Goal: Information Seeking & Learning: Learn about a topic

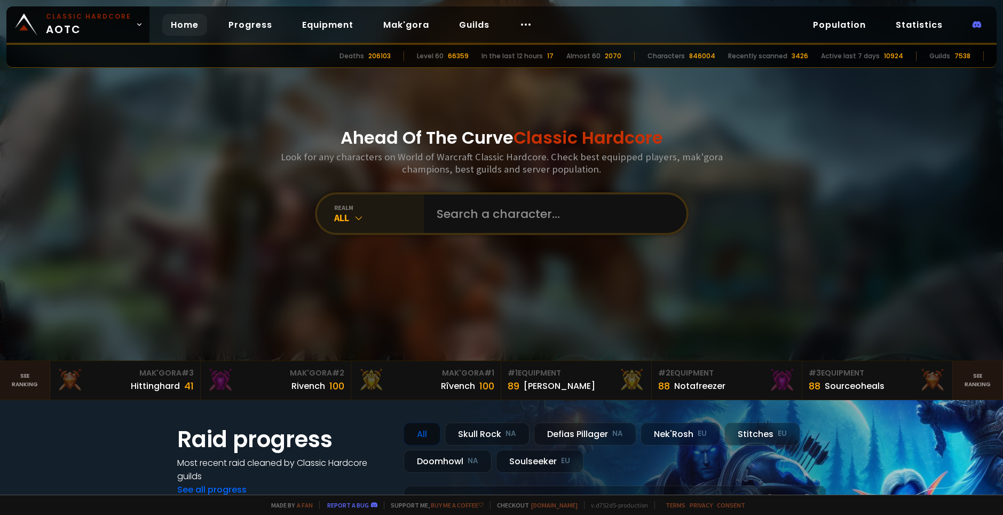
click at [376, 224] on div "All" at bounding box center [379, 217] width 90 height 12
click at [506, 219] on input "text" at bounding box center [551, 213] width 243 height 38
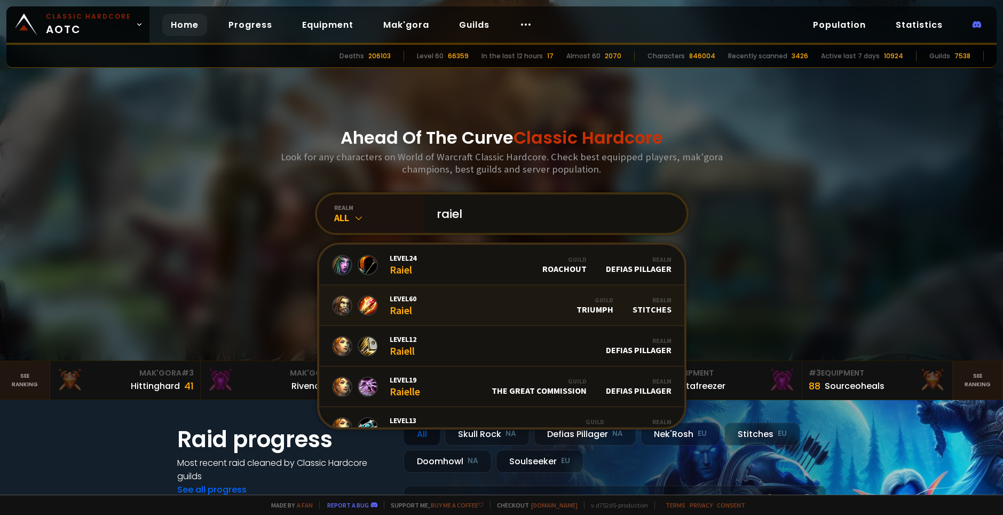
type input "raiel"
click at [464, 306] on link "Level 60 Raiel Guild Triumph Realm Stitches" at bounding box center [501, 305] width 365 height 41
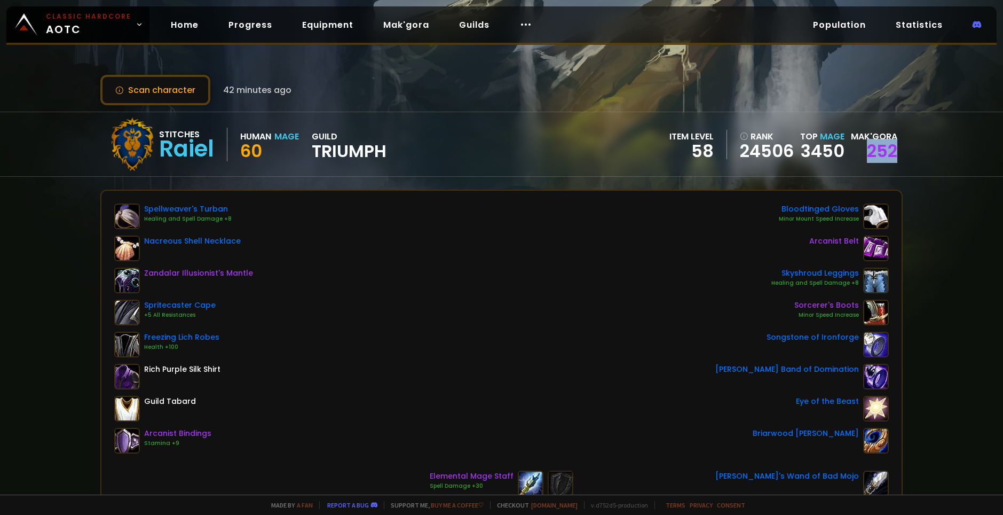
drag, startPoint x: 865, startPoint y: 144, endPoint x: 905, endPoint y: 154, distance: 41.2
click at [905, 154] on div "Stitches Raiel Human Mage 60 guild Triumph item level 58 rank 24506 Top Mage 34…" at bounding box center [501, 144] width 1003 height 65
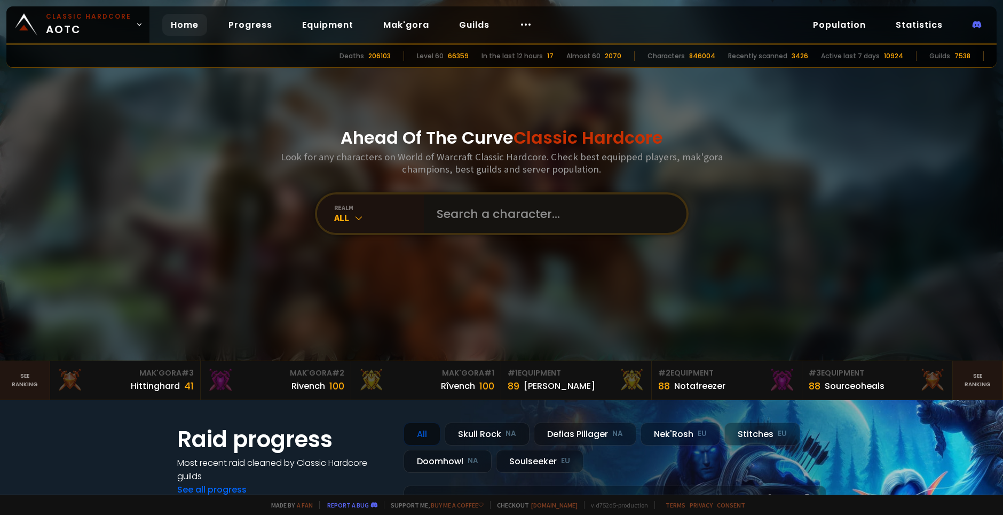
click at [516, 221] on input "text" at bounding box center [551, 213] width 243 height 38
type input "Misikimu"
drag, startPoint x: 487, startPoint y: 207, endPoint x: 492, endPoint y: 215, distance: 9.8
click at [488, 207] on input "text" at bounding box center [551, 213] width 243 height 38
type input "Miskimu"
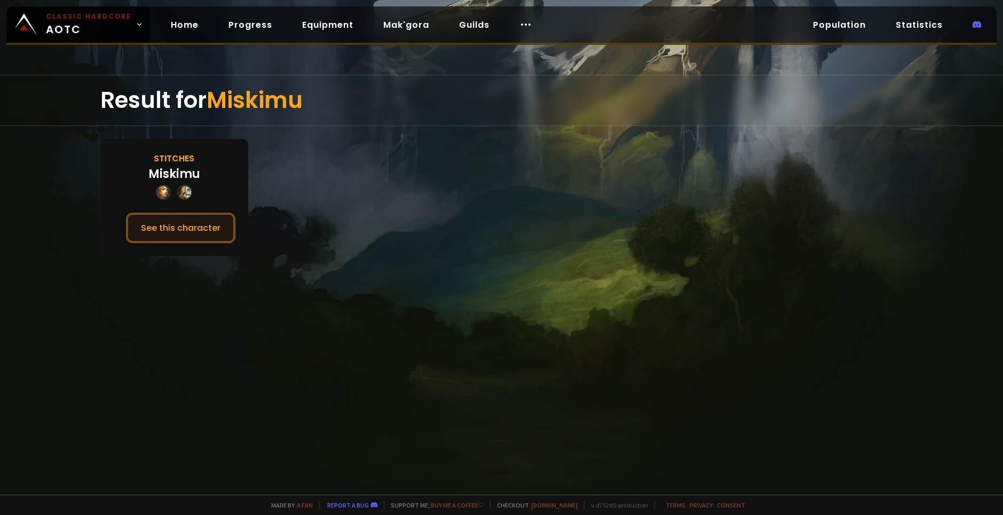
click at [201, 217] on button "See this character" at bounding box center [180, 228] width 109 height 30
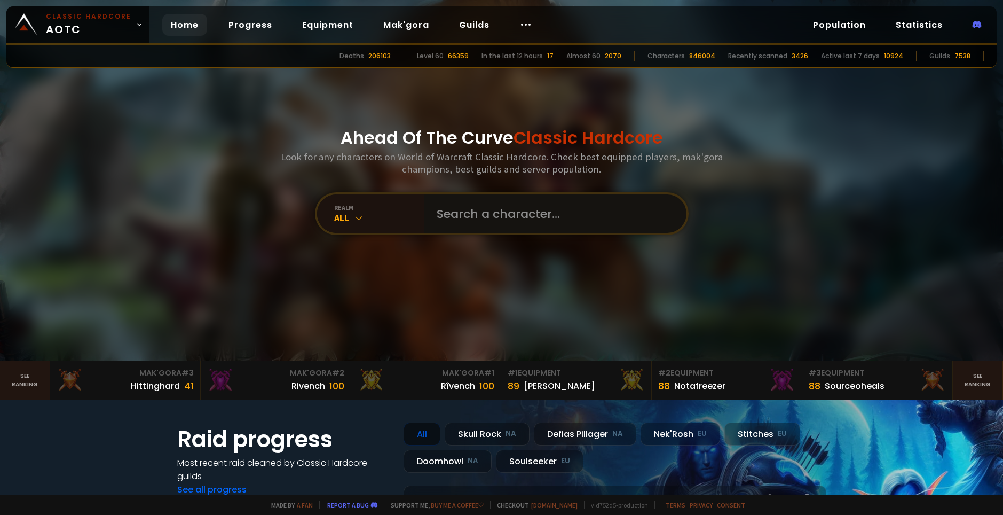
click at [533, 206] on input "text" at bounding box center [551, 213] width 243 height 38
type input "Smollpally"
click at [471, 214] on input "text" at bounding box center [551, 213] width 243 height 38
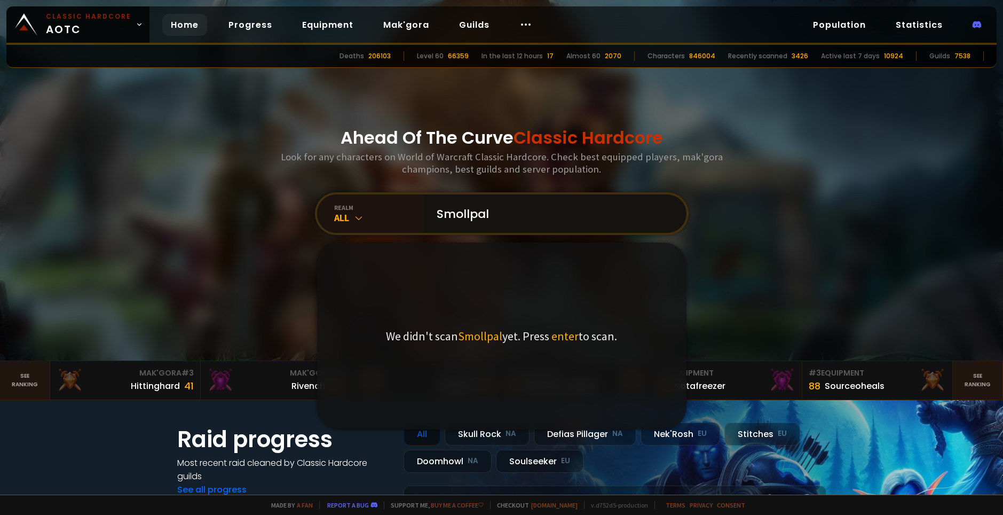
type input "Smollpaly"
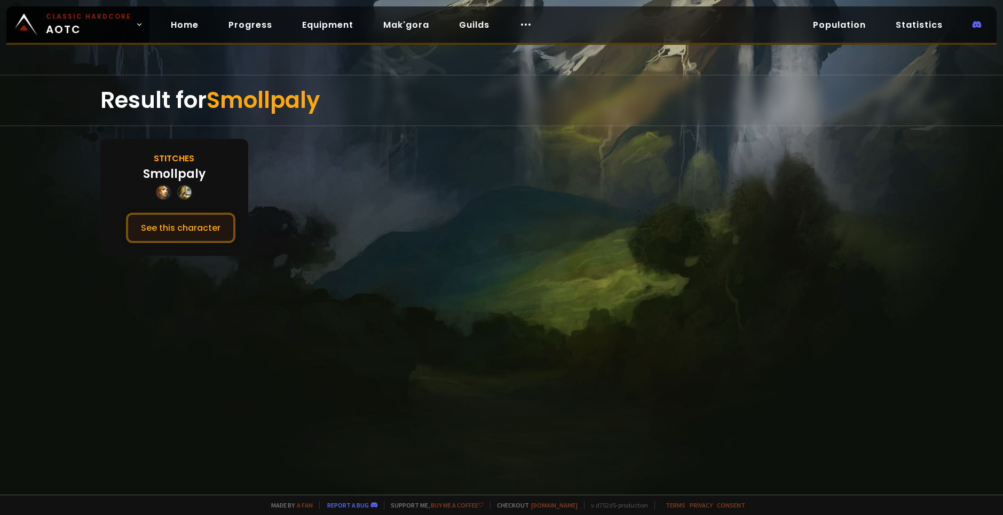
click at [209, 234] on button "See this character" at bounding box center [180, 228] width 109 height 30
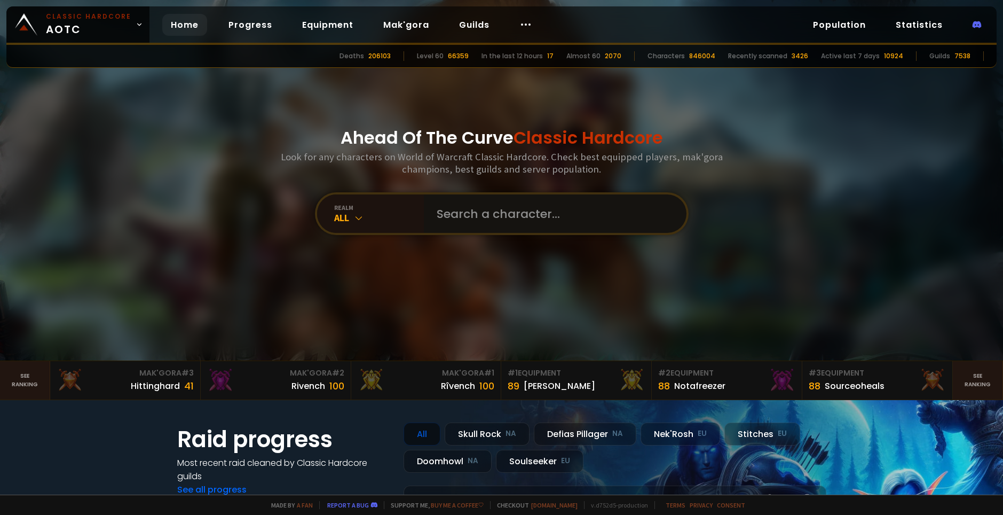
click at [454, 201] on input "text" at bounding box center [551, 213] width 243 height 38
type input "hardcorehenry"
click at [450, 217] on input "text" at bounding box center [551, 213] width 243 height 38
type input "hardcorhenry"
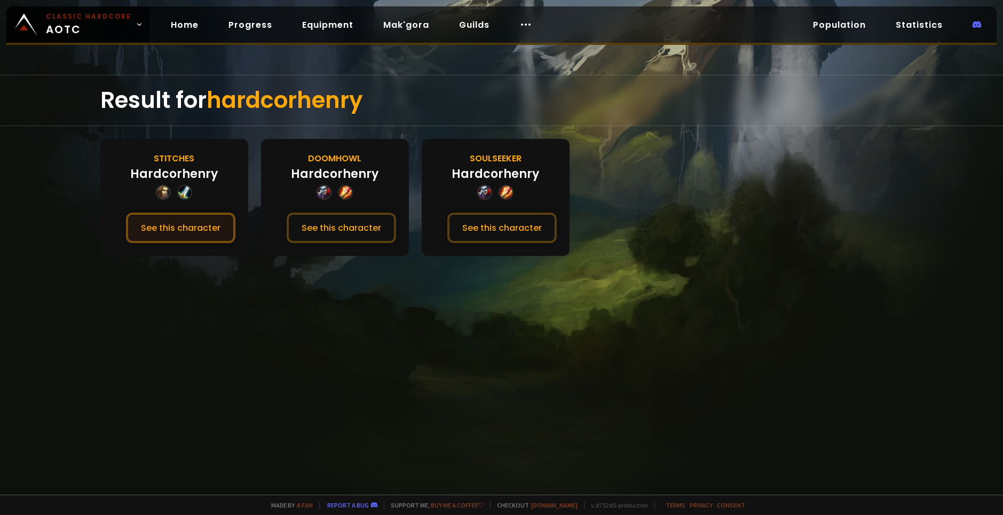
click at [181, 223] on button "See this character" at bounding box center [180, 228] width 109 height 30
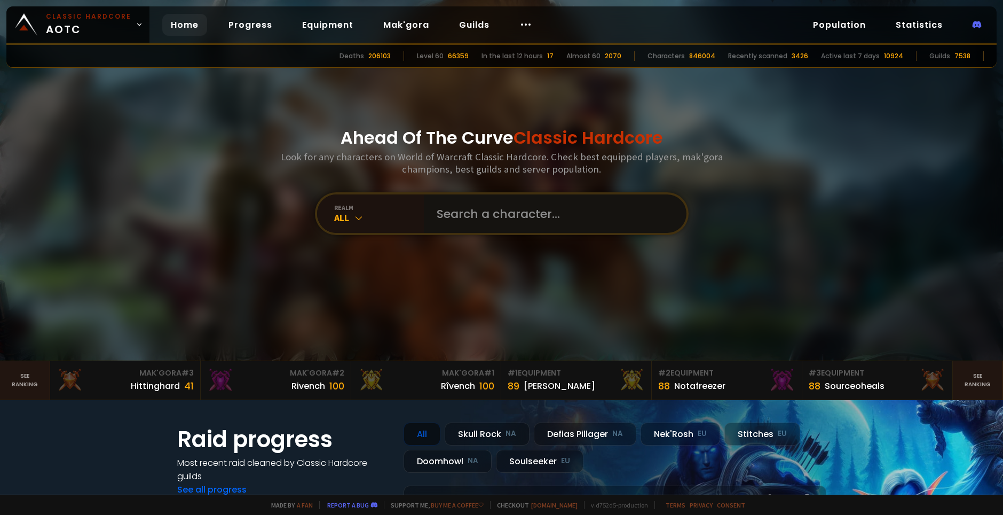
click at [476, 209] on input "text" at bounding box center [551, 213] width 243 height 38
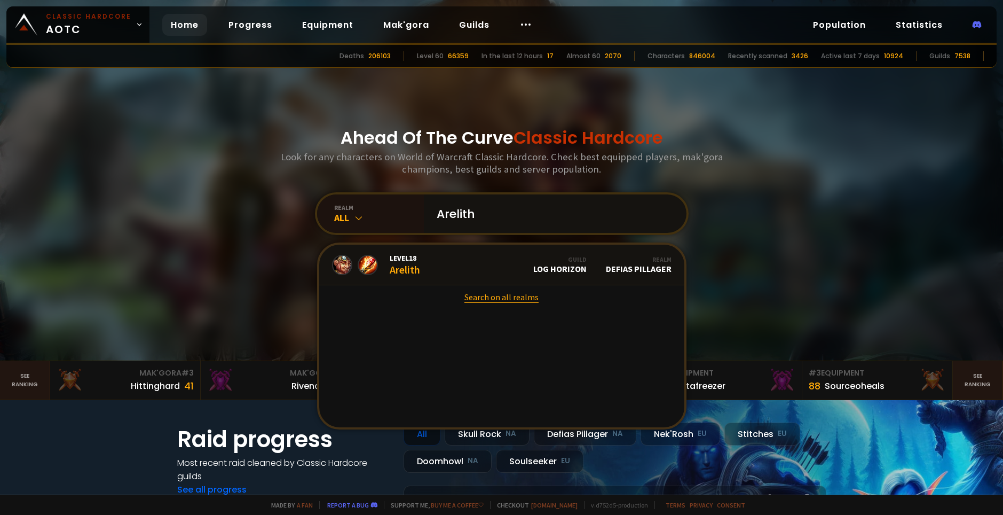
type input "Arelith"
click at [514, 297] on link "Search on all realms" at bounding box center [501, 296] width 365 height 23
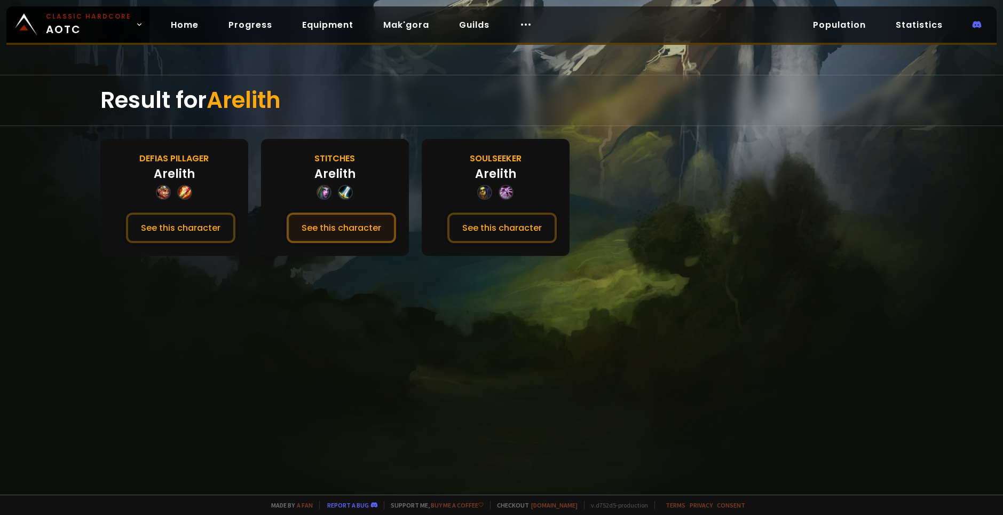
click at [370, 221] on button "See this character" at bounding box center [341, 228] width 109 height 30
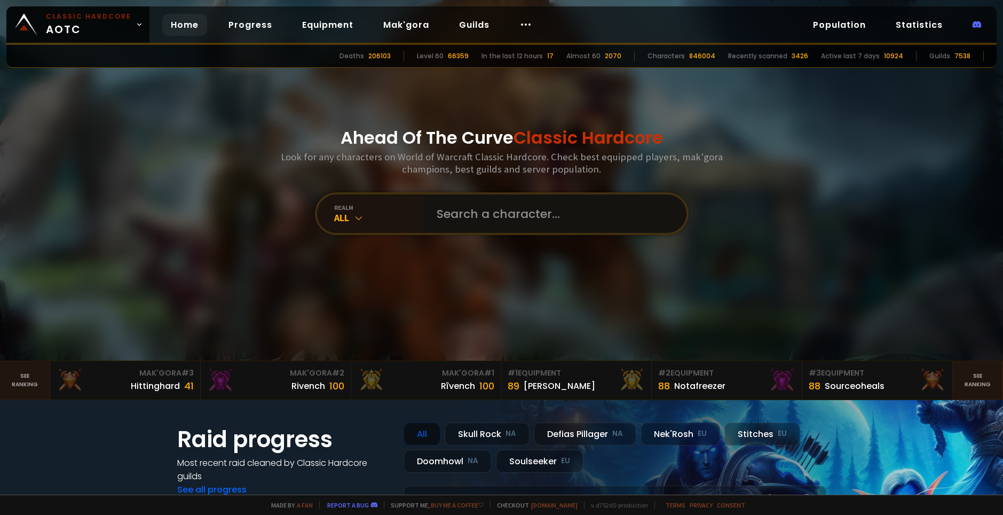
click at [513, 210] on input "text" at bounding box center [551, 213] width 243 height 38
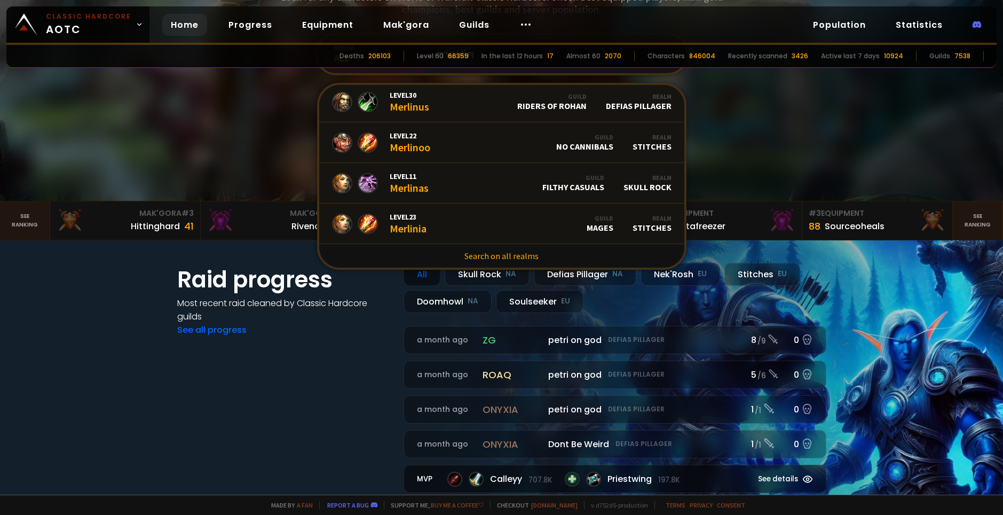
scroll to position [267, 0]
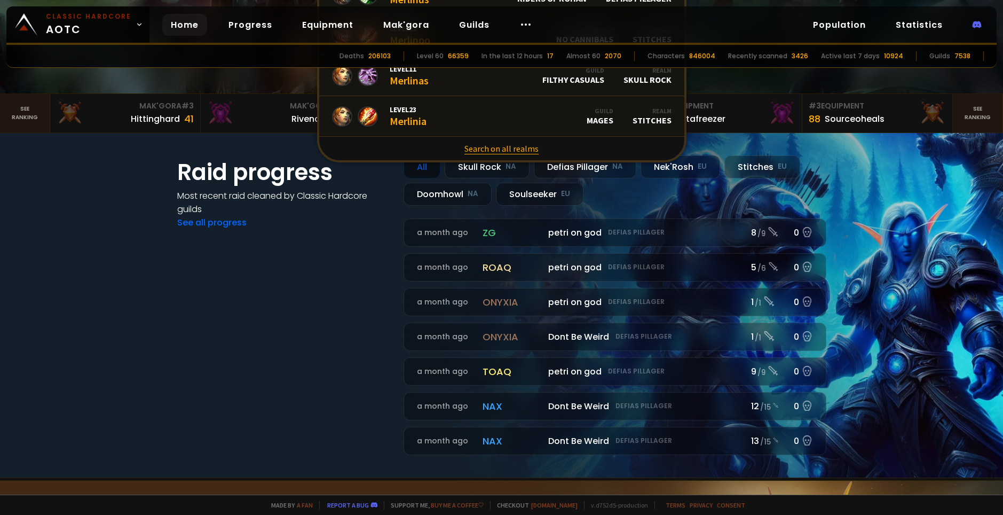
type input "merlin"
click at [511, 154] on link "Search on all realms" at bounding box center [501, 148] width 365 height 23
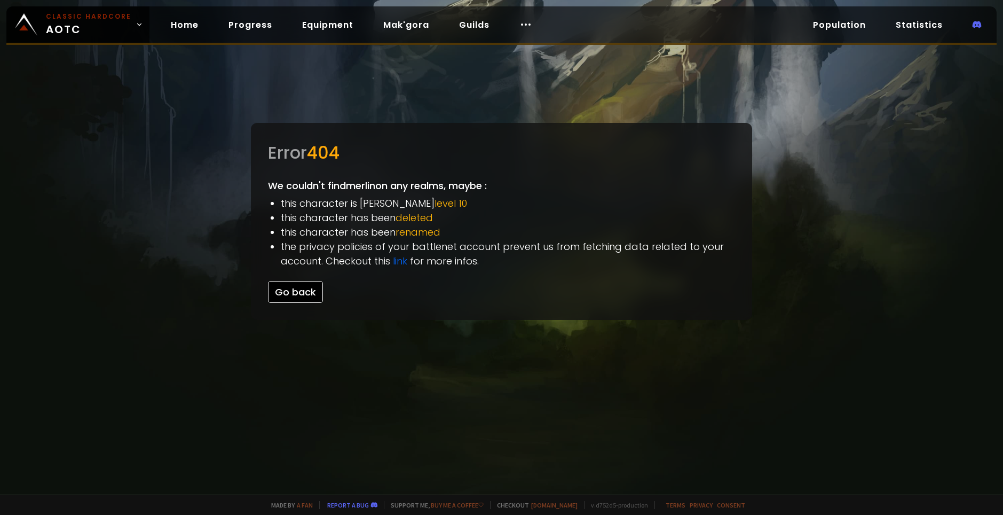
click at [291, 300] on button "Go back" at bounding box center [295, 292] width 55 height 22
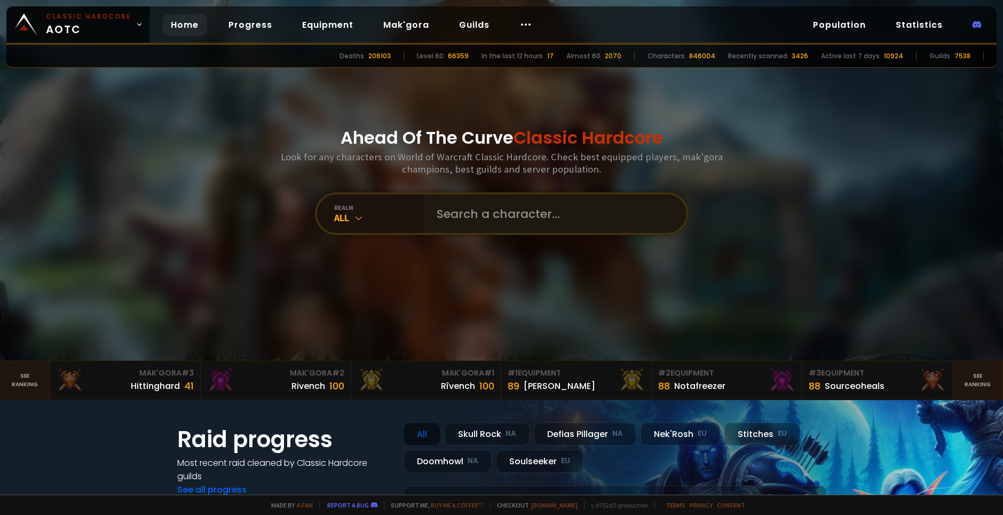
click at [473, 233] on div "realm All" at bounding box center [502, 213] width 374 height 43
click at [477, 219] on input "text" at bounding box center [551, 213] width 243 height 38
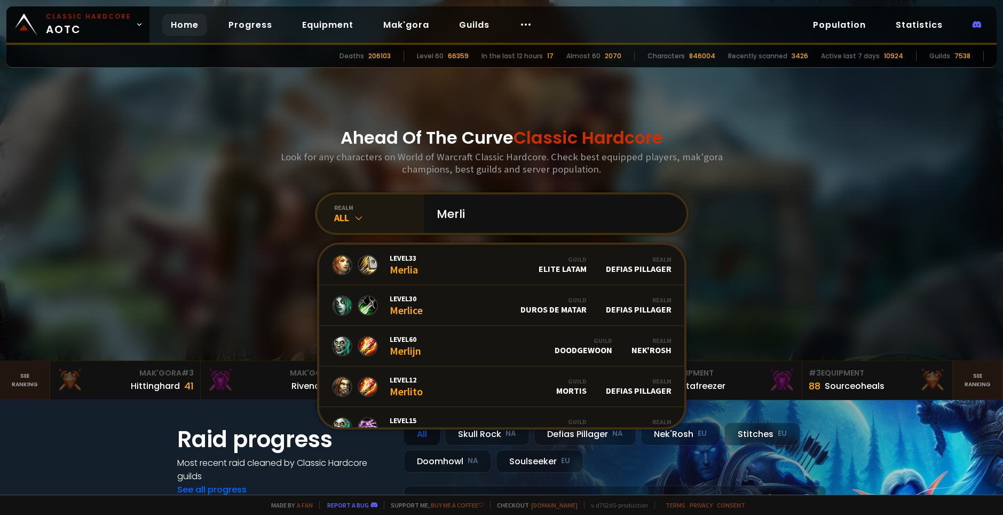
click at [367, 212] on div "All" at bounding box center [379, 217] width 90 height 12
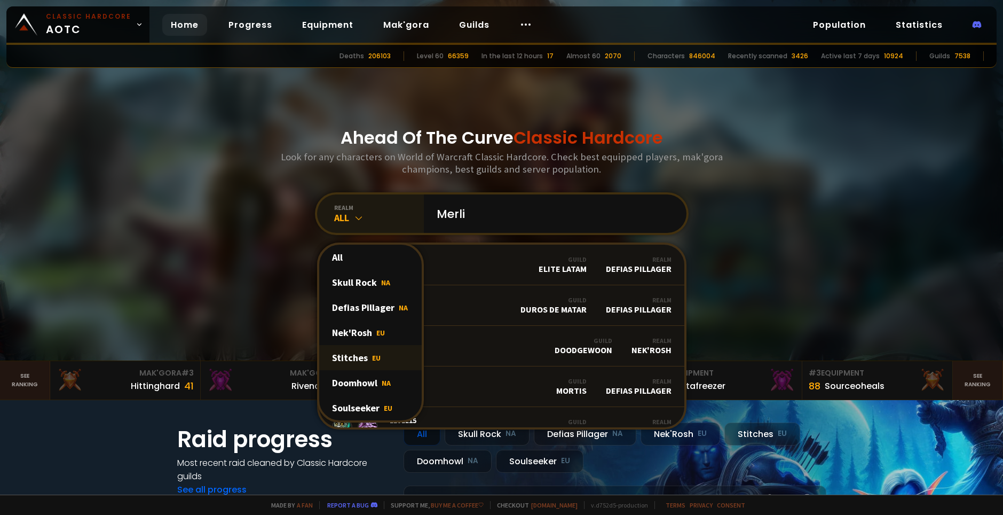
click at [376, 353] on div "Stitches EU" at bounding box center [370, 357] width 103 height 25
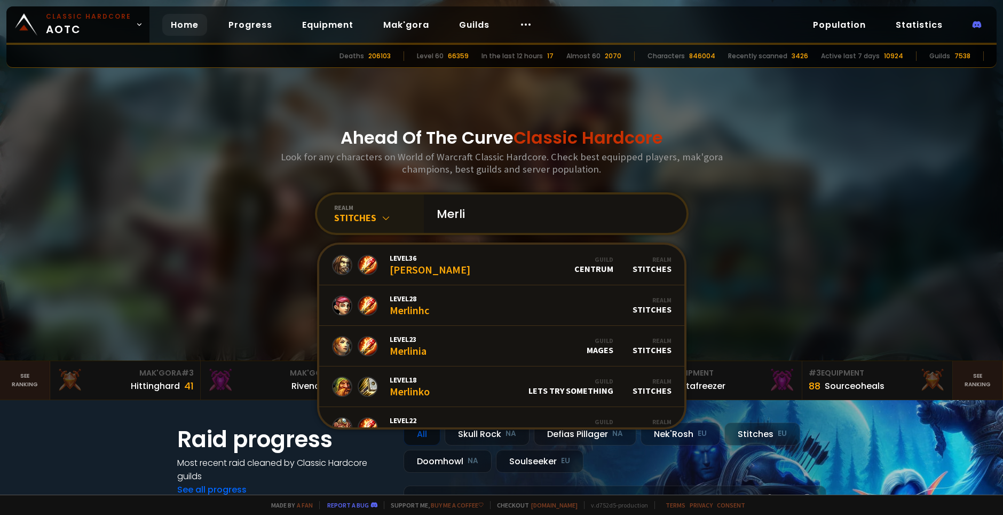
click at [520, 216] on input "Merli" at bounding box center [551, 213] width 243 height 38
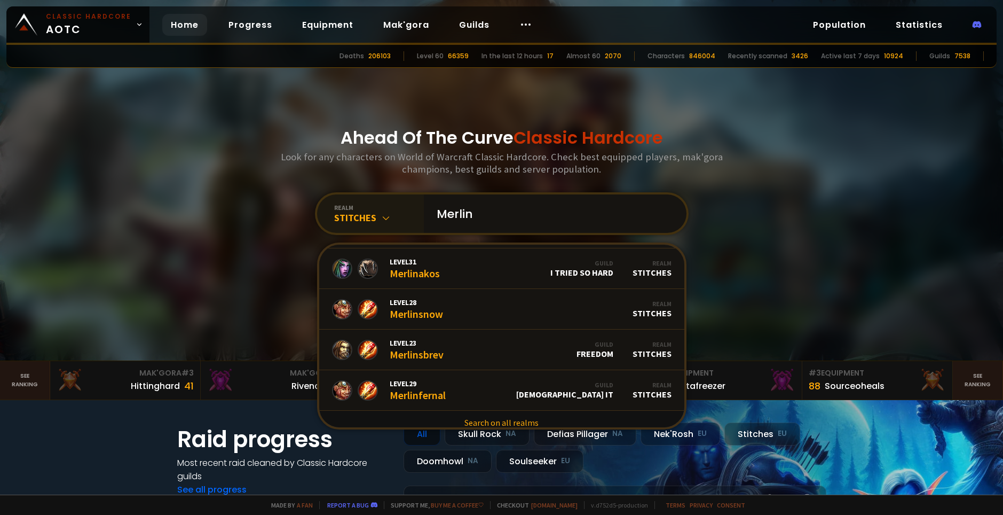
scroll to position [287, 0]
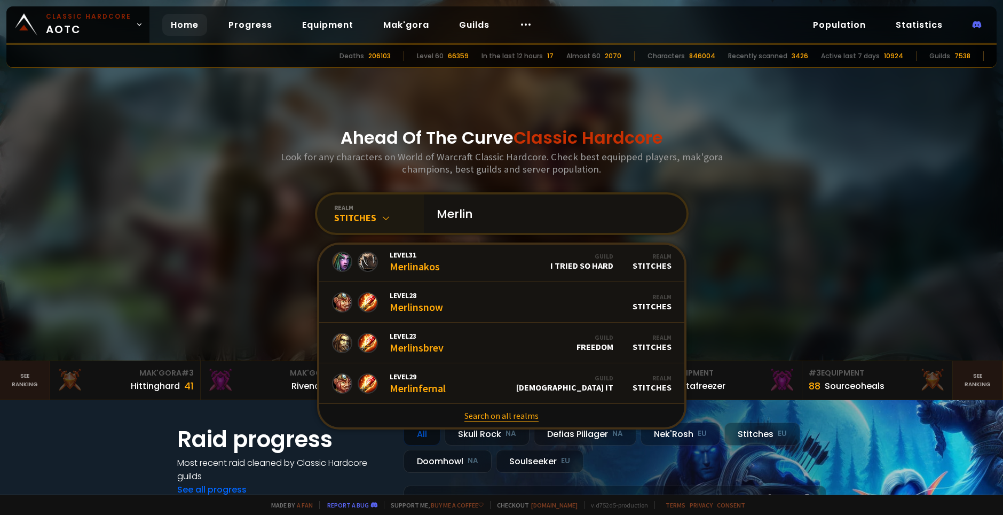
type input "Merlin"
click at [491, 413] on link "Search on all realms" at bounding box center [501, 415] width 365 height 23
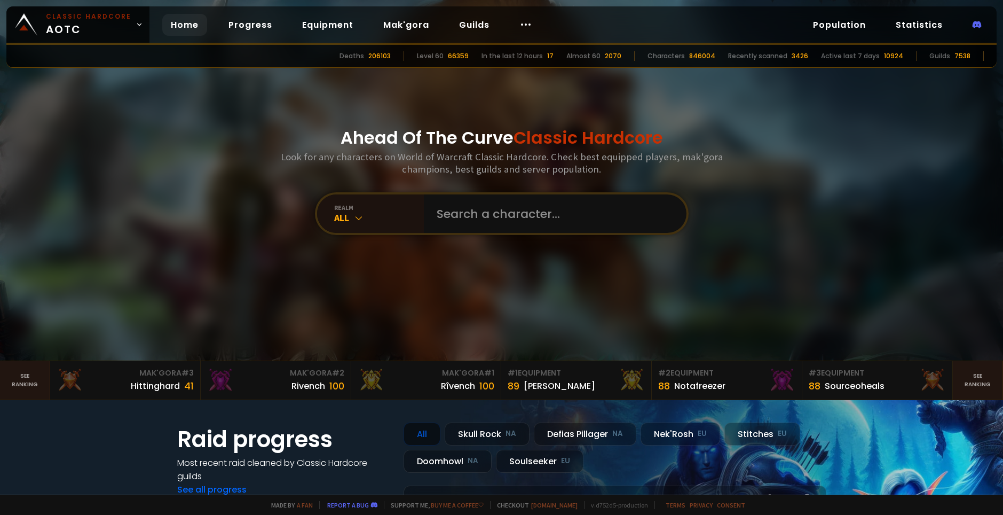
scroll to position [267, 0]
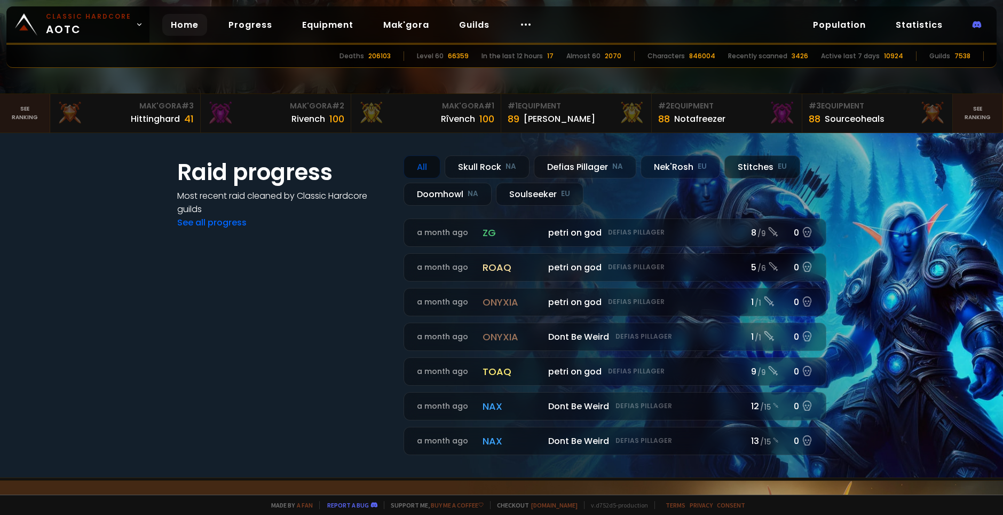
click at [780, 161] on div "Stitches EU" at bounding box center [763, 166] width 76 height 23
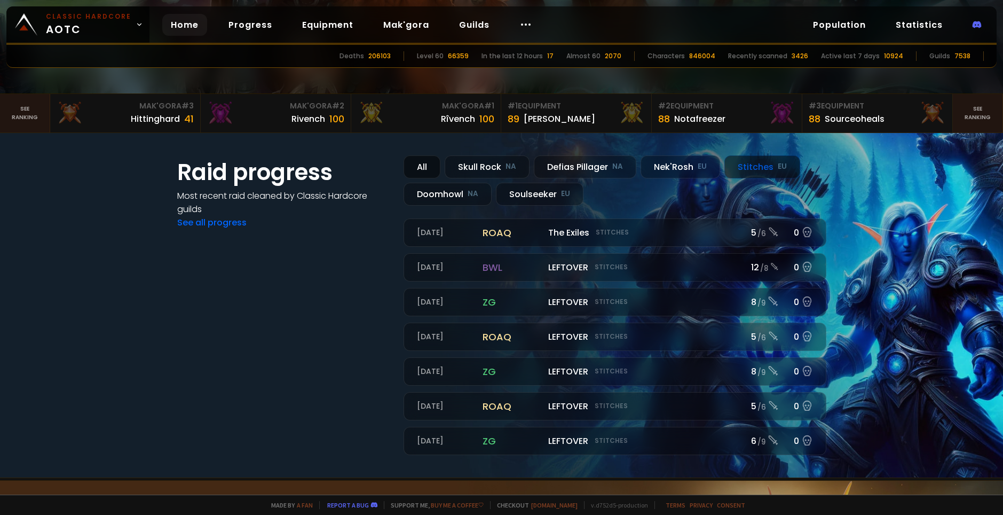
click at [429, 164] on div "All" at bounding box center [422, 166] width 37 height 23
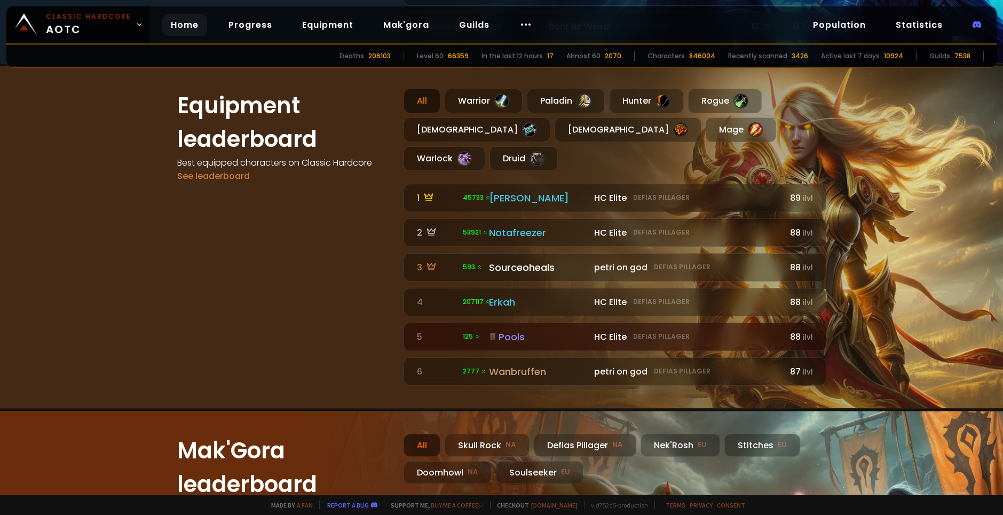
scroll to position [694, 0]
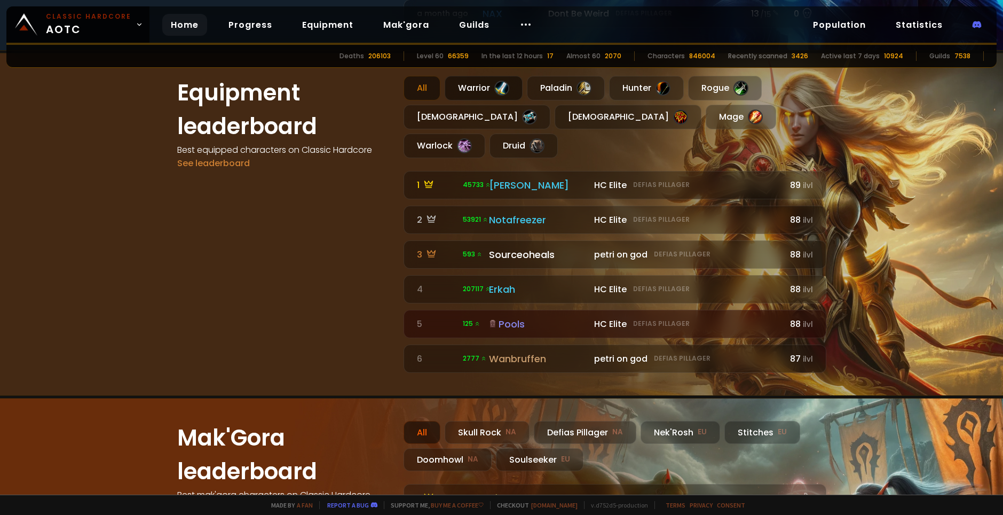
click at [457, 91] on div "Warrior" at bounding box center [484, 88] width 78 height 25
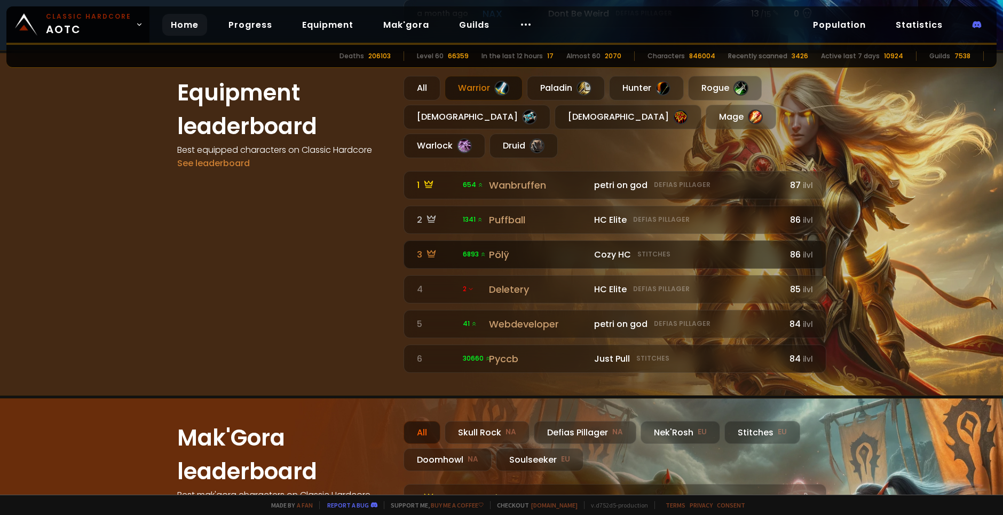
click at [527, 247] on div "Pölÿ" at bounding box center [538, 254] width 99 height 14
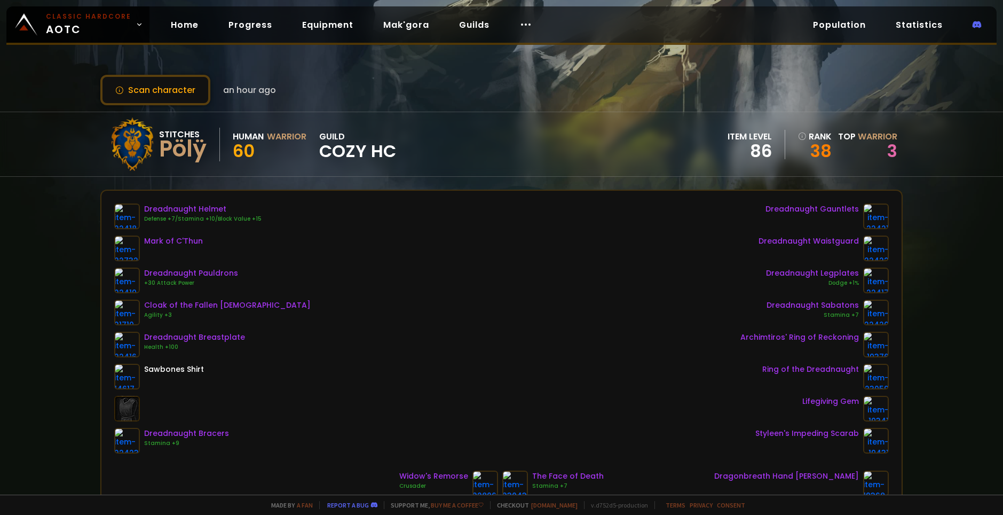
drag, startPoint x: 619, startPoint y: 286, endPoint x: 608, endPoint y: 286, distance: 10.7
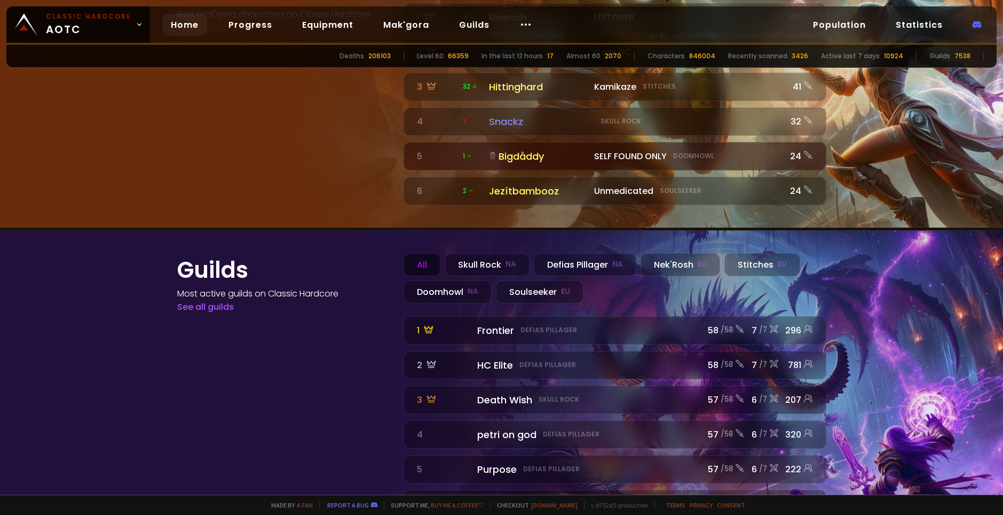
scroll to position [1175, 0]
click at [763, 253] on div "Stitches EU" at bounding box center [763, 264] width 76 height 23
click at [184, 300] on link "See all guilds" at bounding box center [205, 306] width 57 height 12
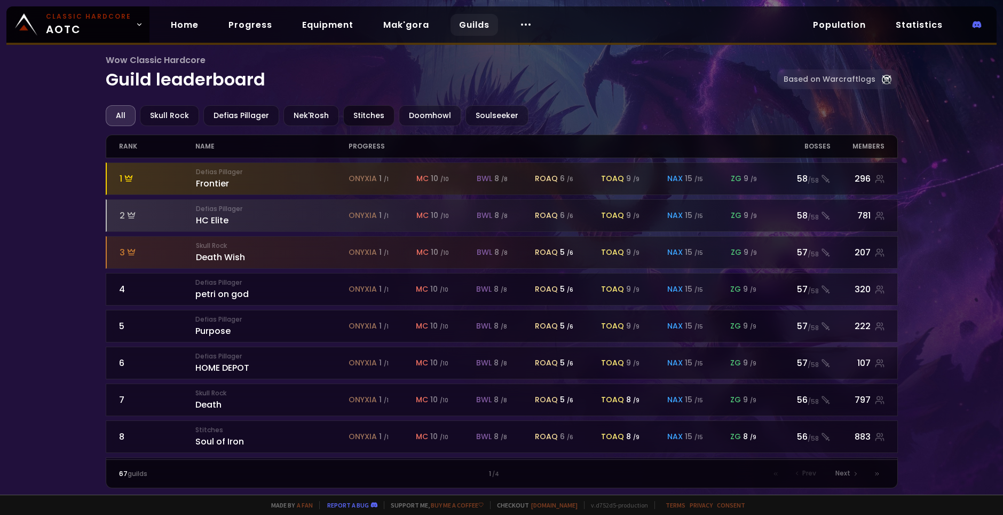
click at [344, 116] on div "Stitches" at bounding box center [368, 115] width 51 height 21
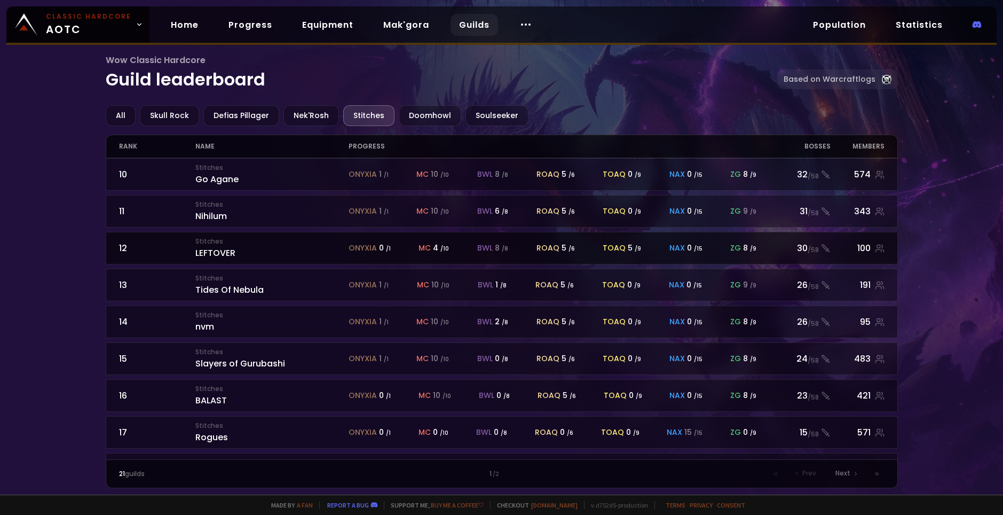
scroll to position [440, 0]
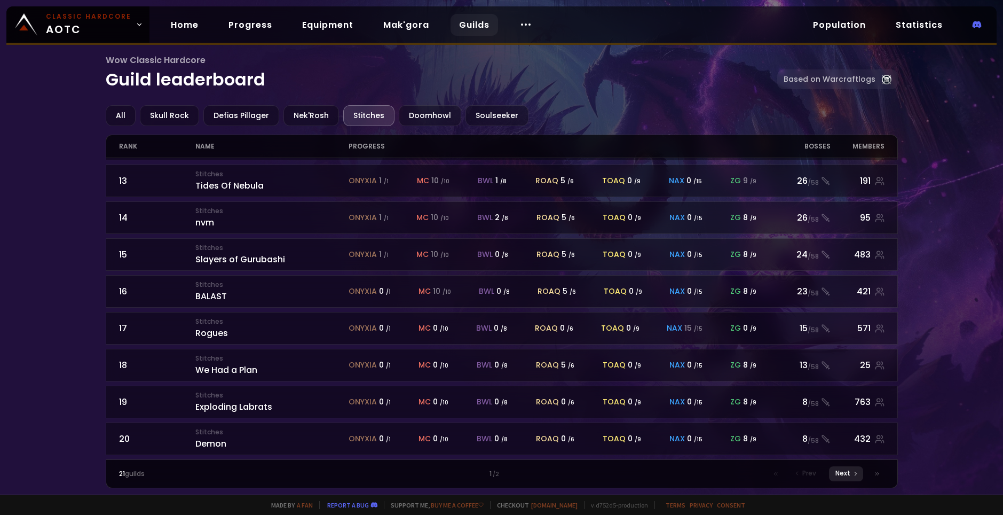
click at [847, 475] on span "Next" at bounding box center [843, 473] width 15 height 10
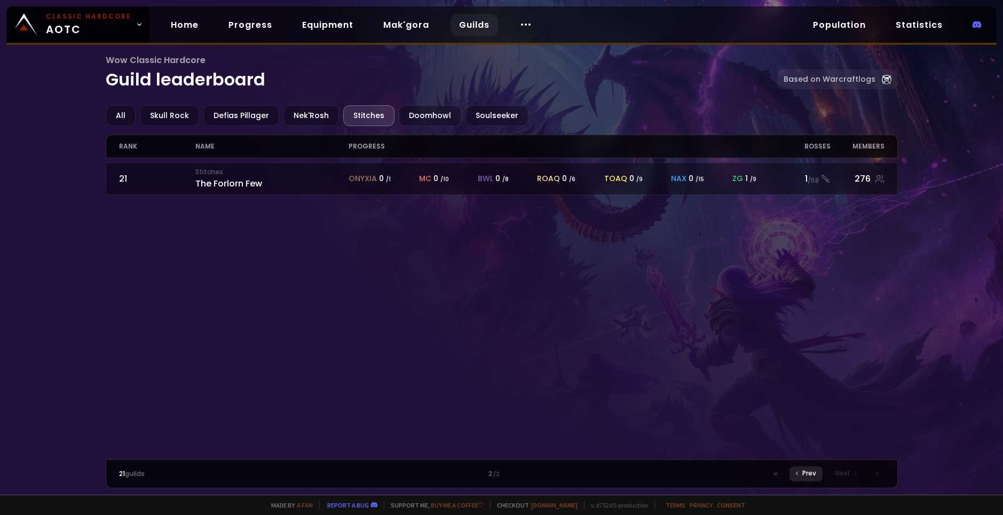
click at [813, 477] on span "Prev" at bounding box center [810, 473] width 14 height 10
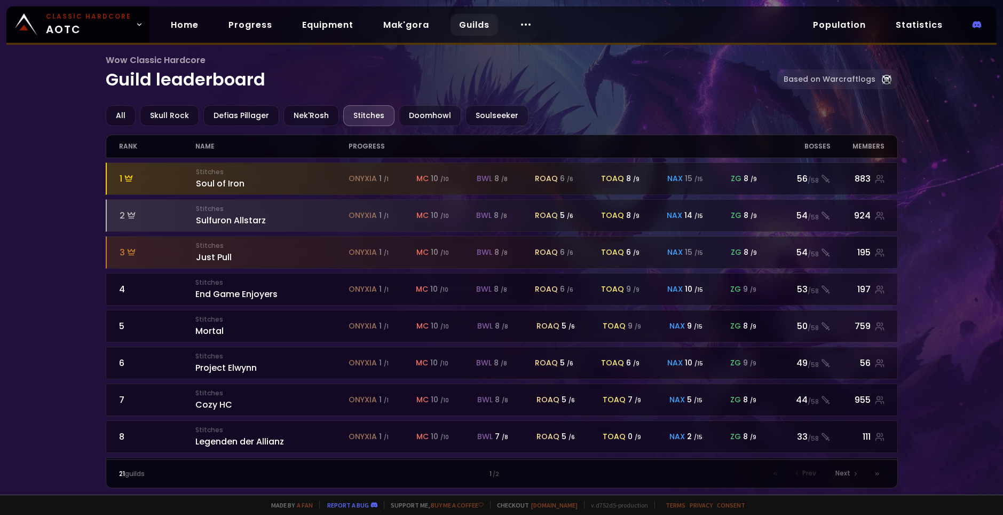
click at [74, 192] on div "Wow Classic Hardcore Guild leaderboard Based on Warcraftlogs All Skull Rock Def…" at bounding box center [501, 247] width 1003 height 494
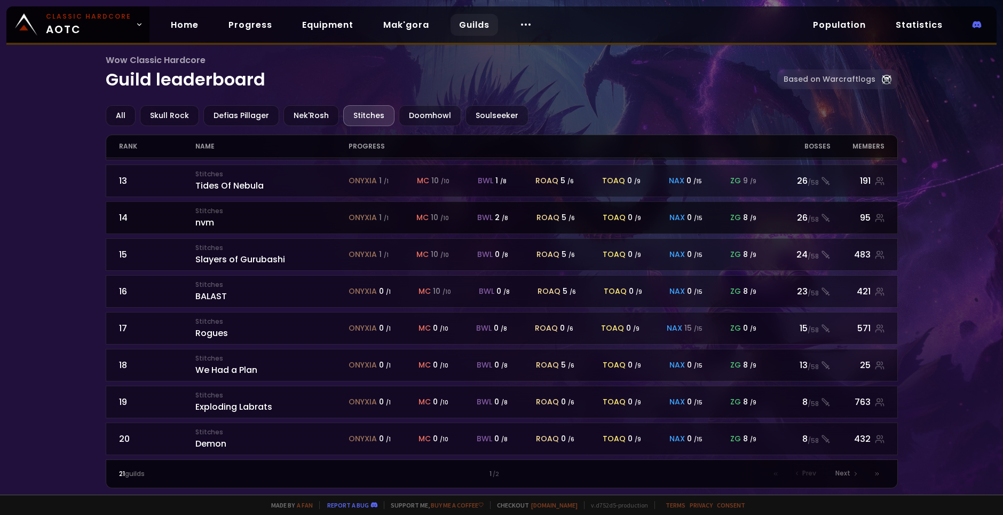
scroll to position [333, 0]
